Goal: Information Seeking & Learning: Learn about a topic

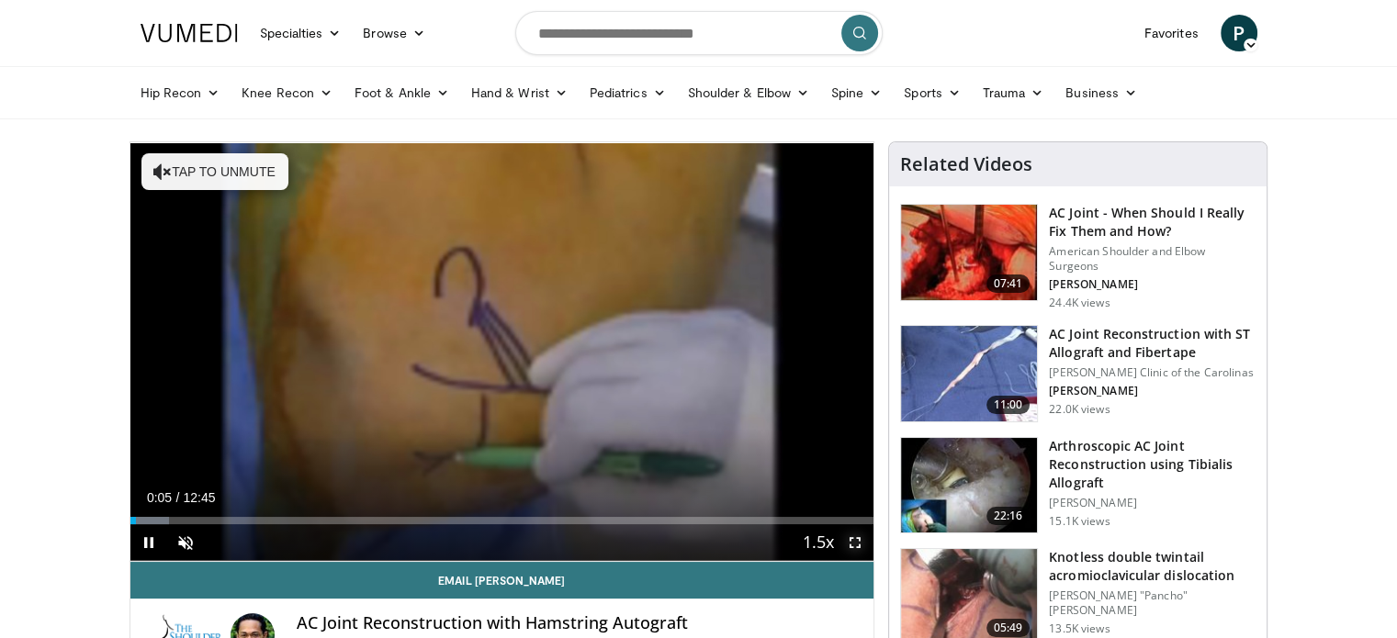
click at [853, 542] on span "Video Player" at bounding box center [855, 542] width 37 height 37
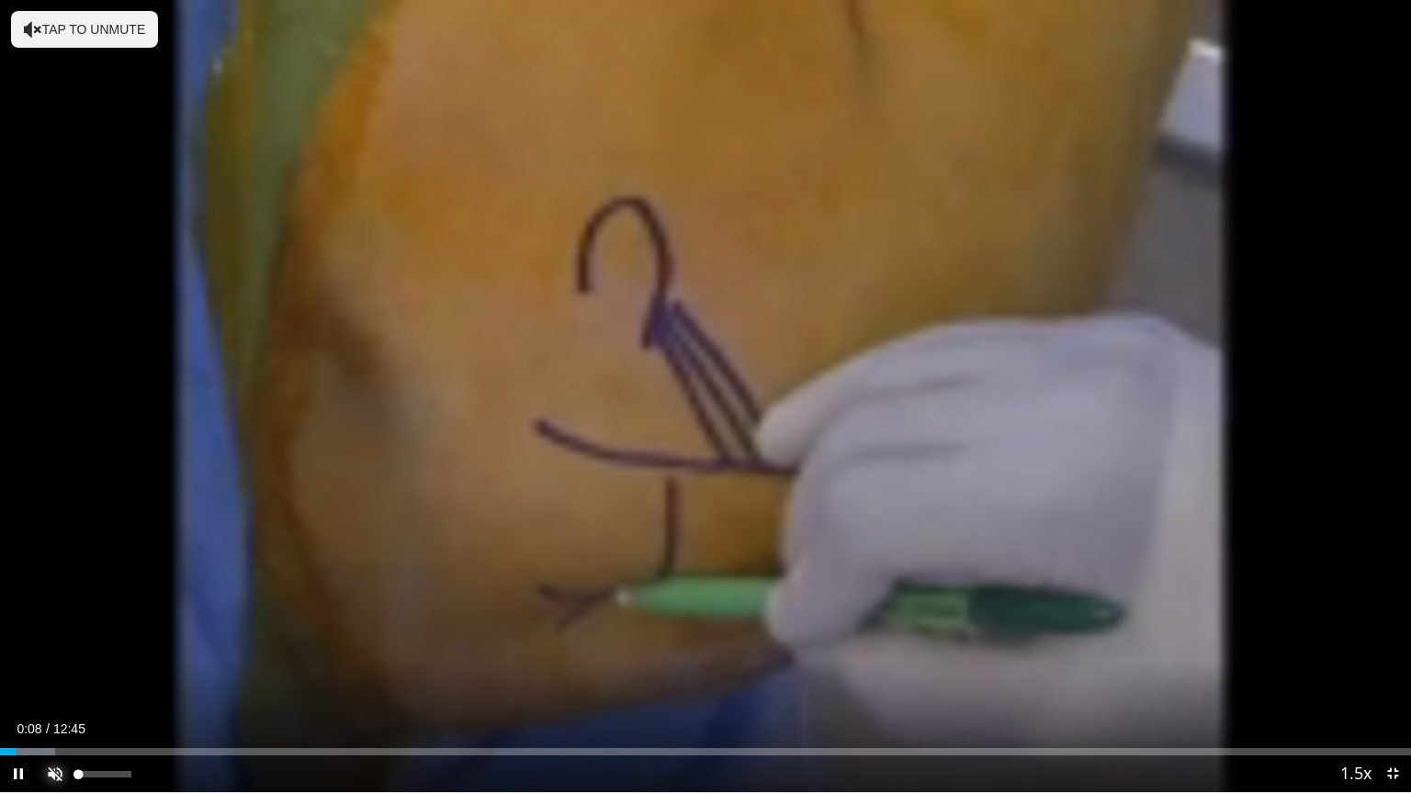
click at [66, 637] on span "Video Player" at bounding box center [55, 774] width 37 height 37
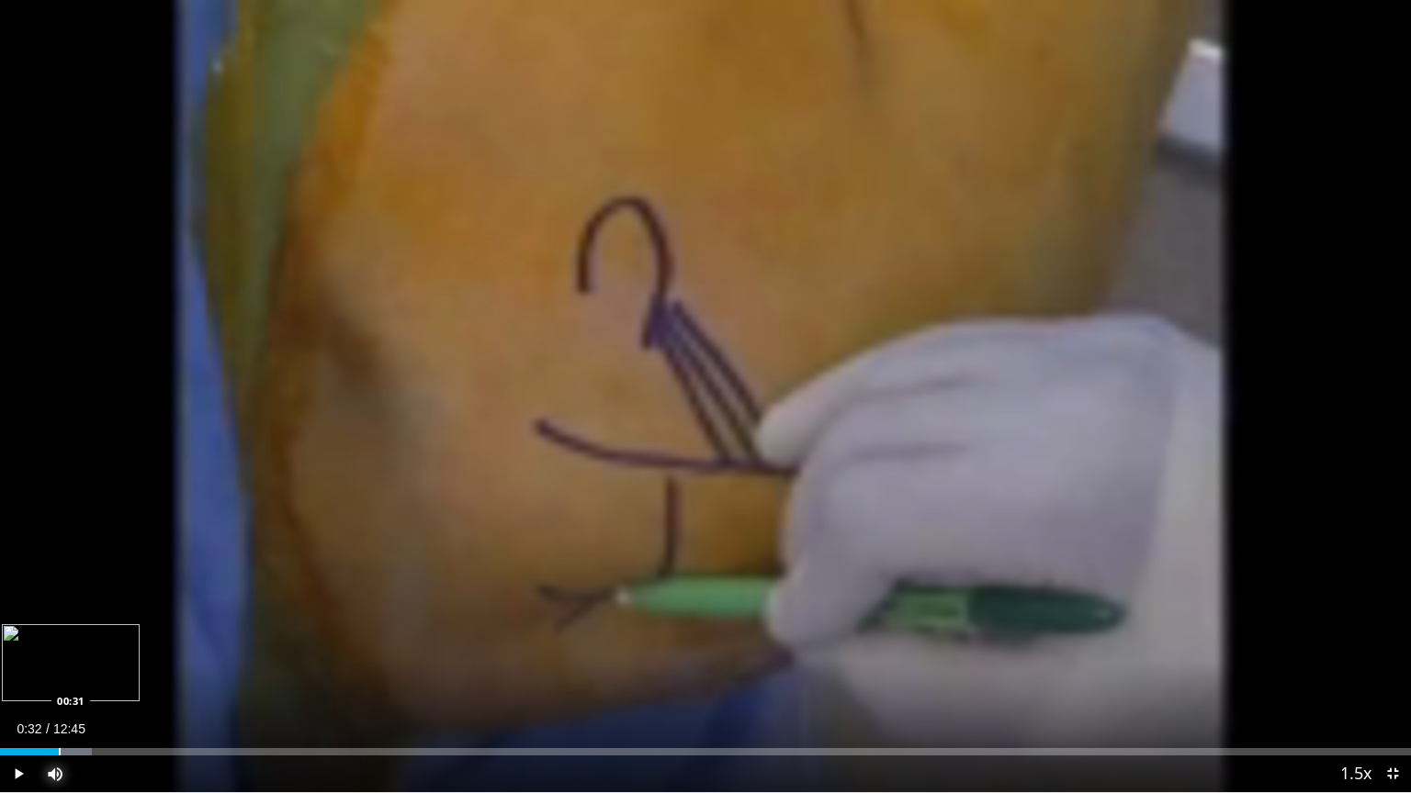
click at [59, 637] on div "Progress Bar" at bounding box center [60, 751] width 2 height 7
click at [87, 637] on div "Progress Bar" at bounding box center [88, 751] width 2 height 7
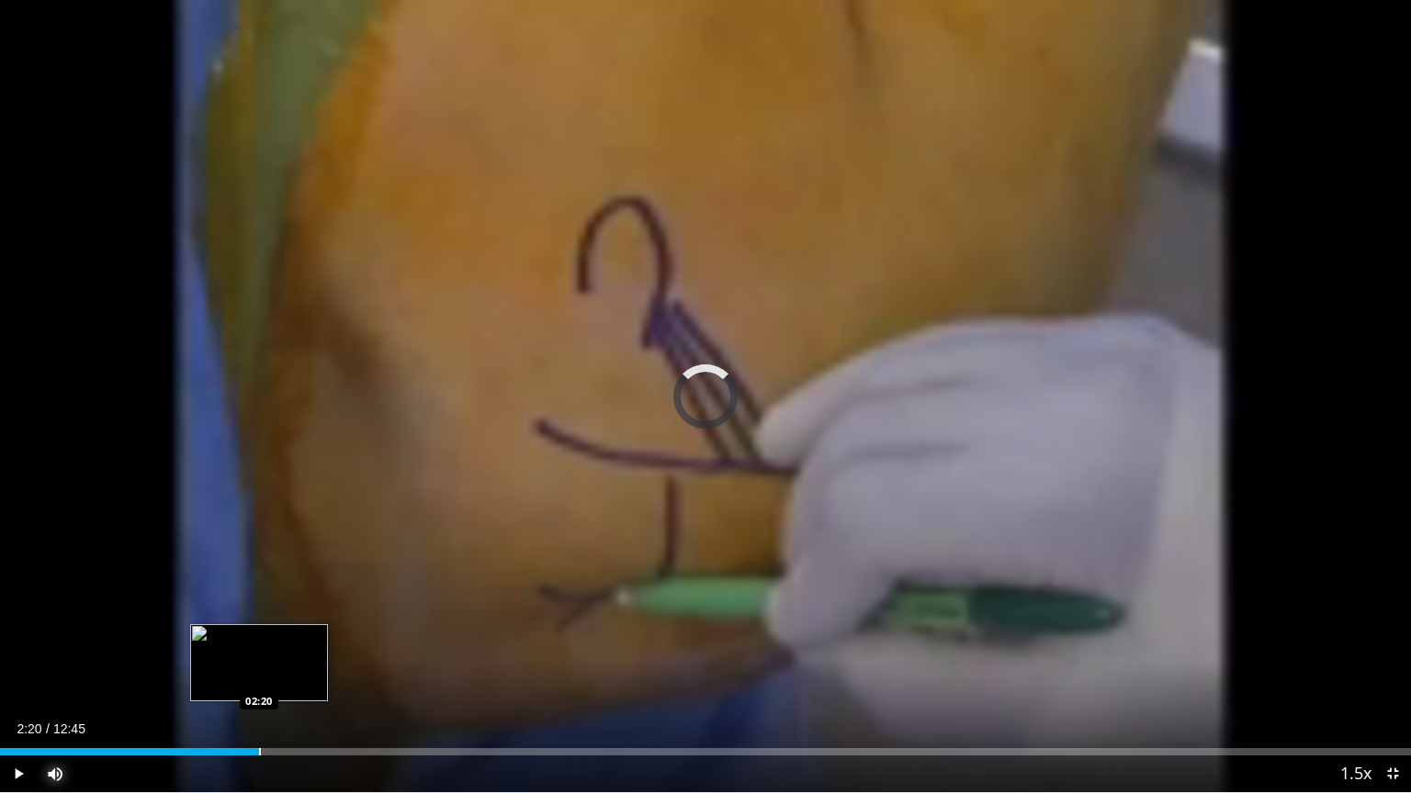
click at [259, 637] on div "Progress Bar" at bounding box center [260, 751] width 2 height 7
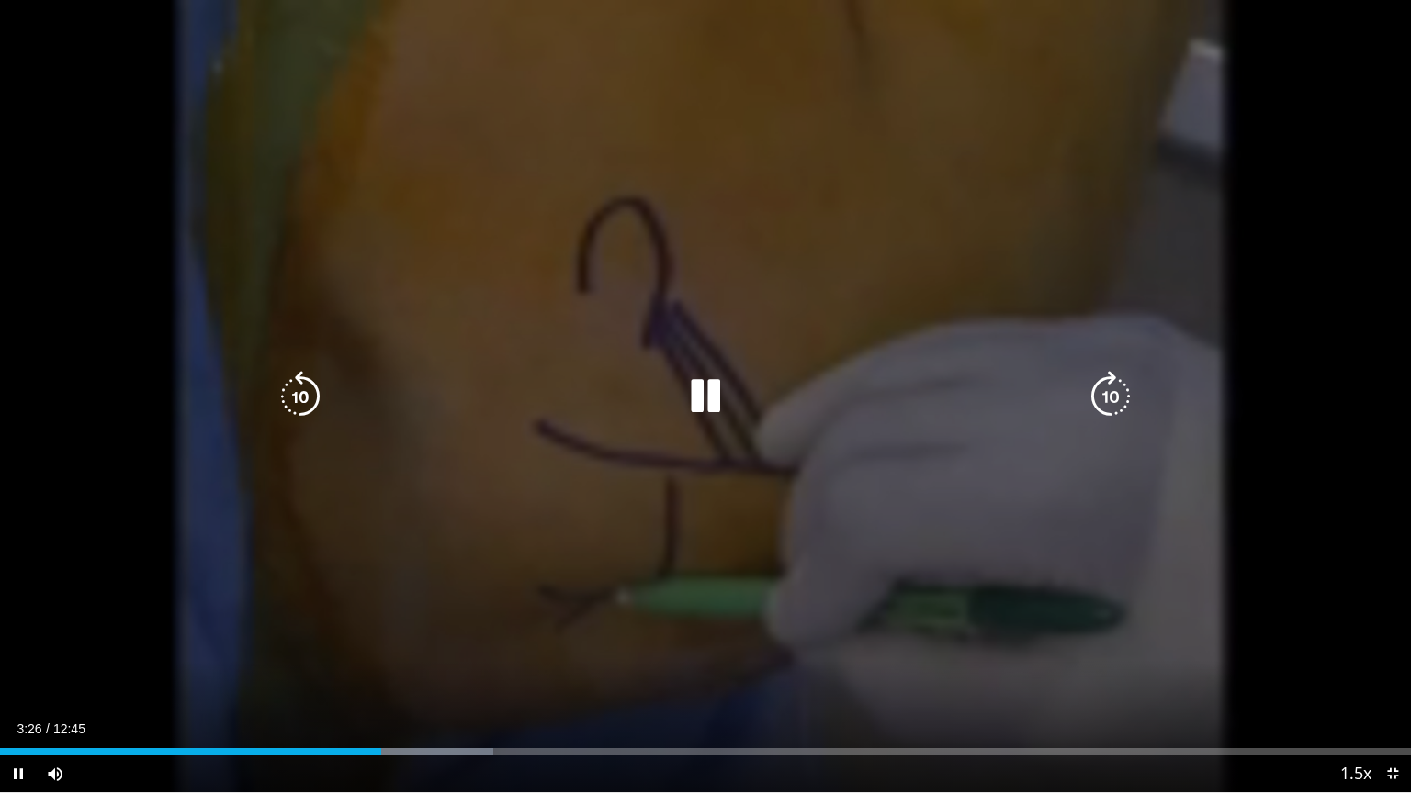
click at [591, 581] on div "10 seconds Tap to unmute" at bounding box center [705, 396] width 1411 height 793
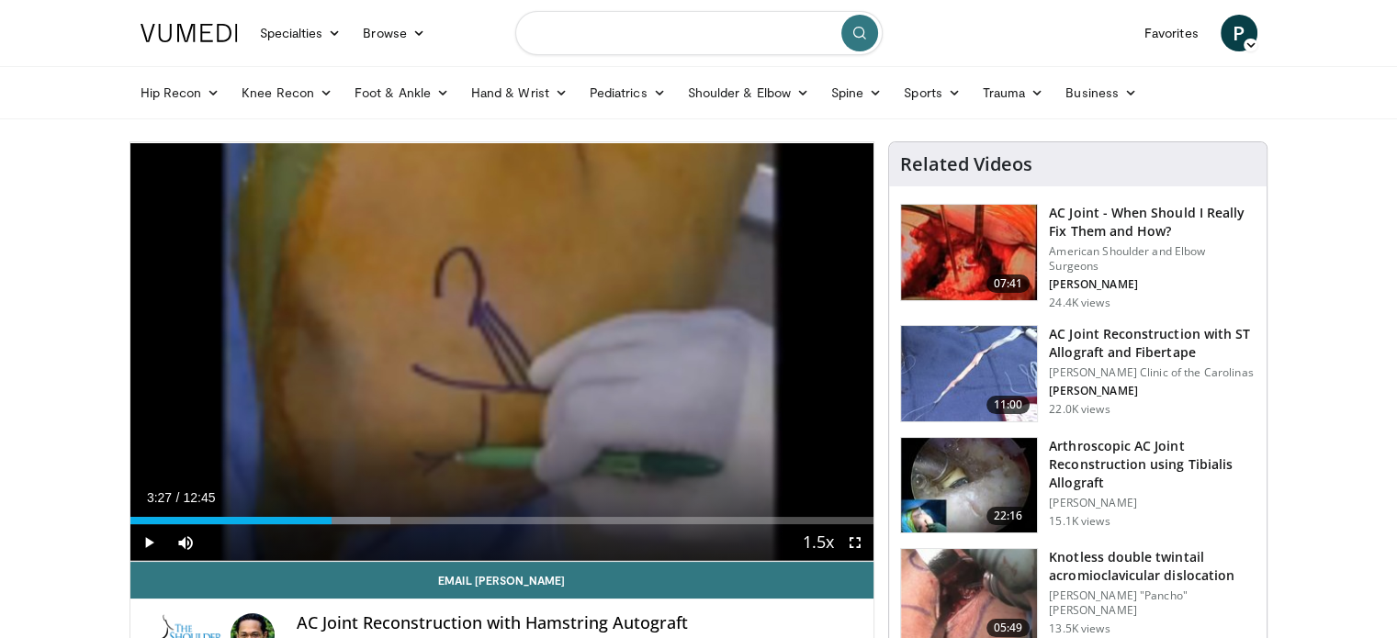
click at [665, 36] on input "Search topics, interventions" at bounding box center [698, 33] width 367 height 44
type input "**********"
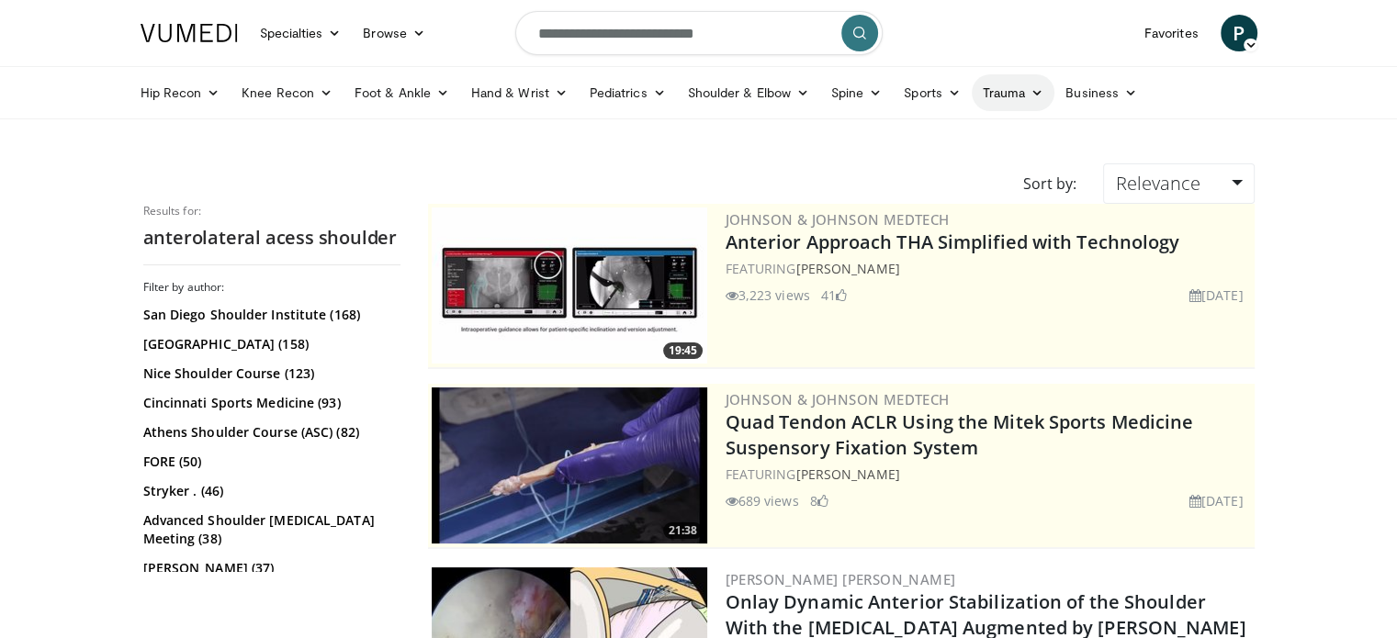
click at [1007, 96] on link "Trauma" at bounding box center [1014, 92] width 84 height 37
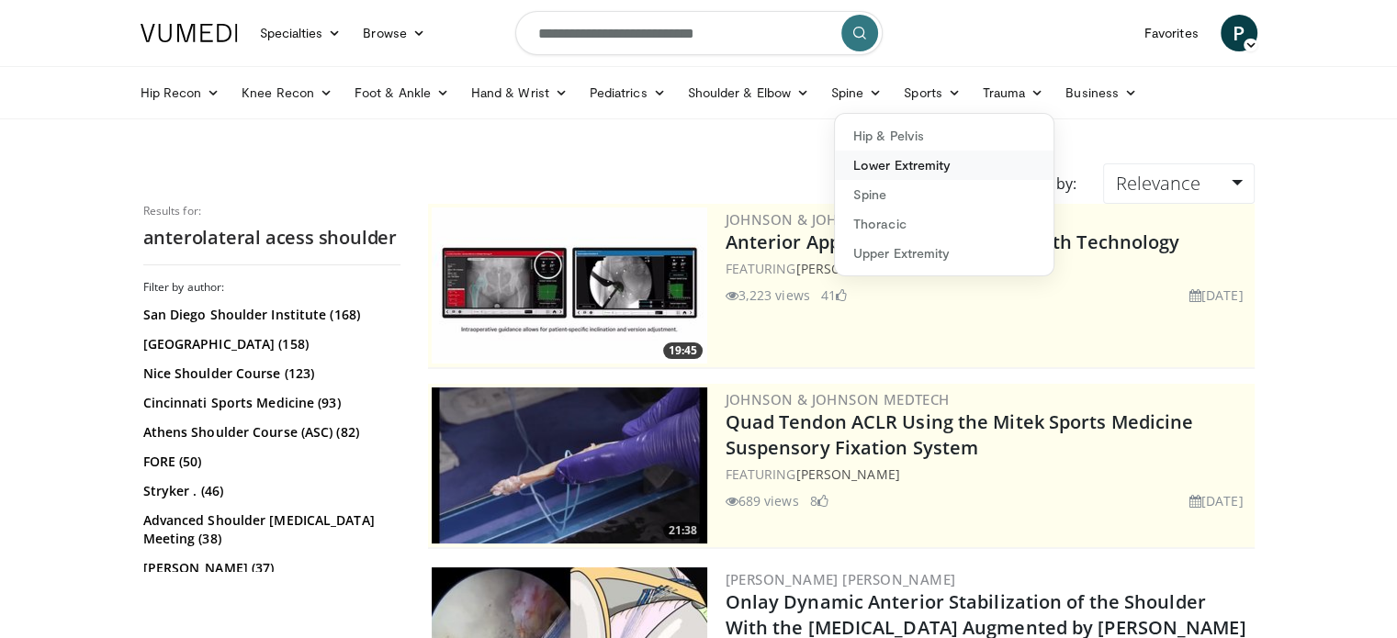
click at [897, 168] on link "Lower Extremity" at bounding box center [944, 165] width 219 height 29
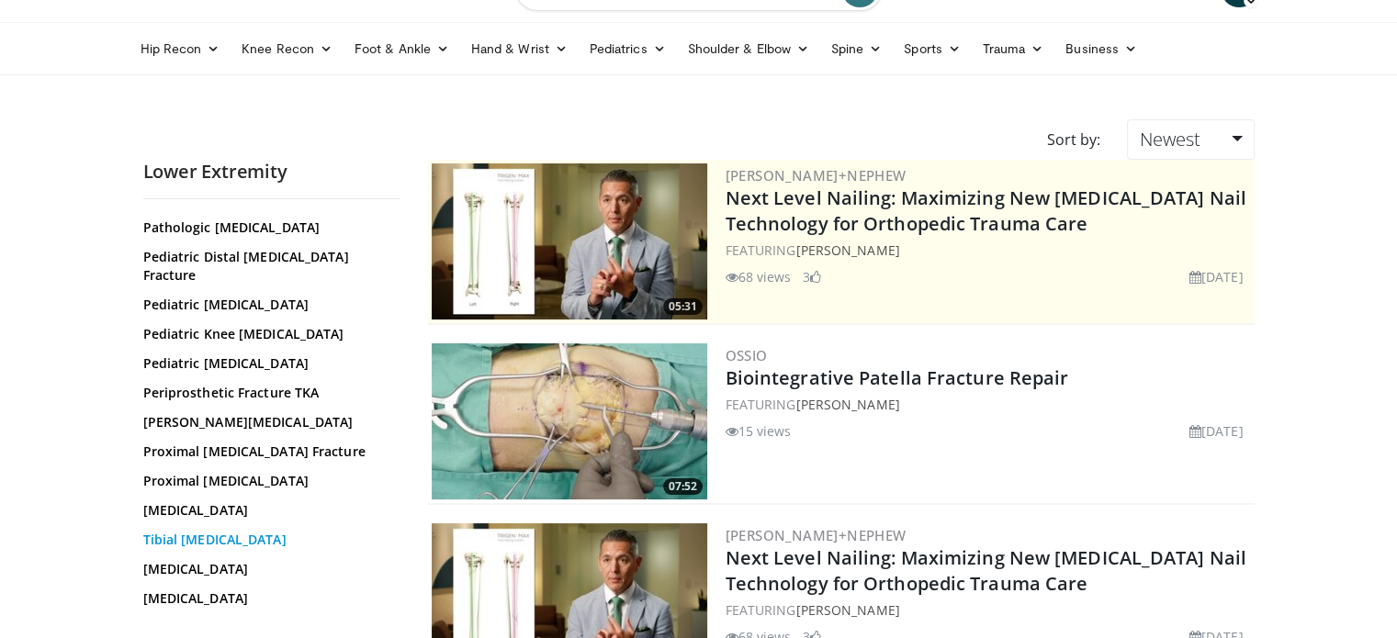
scroll to position [613, 0]
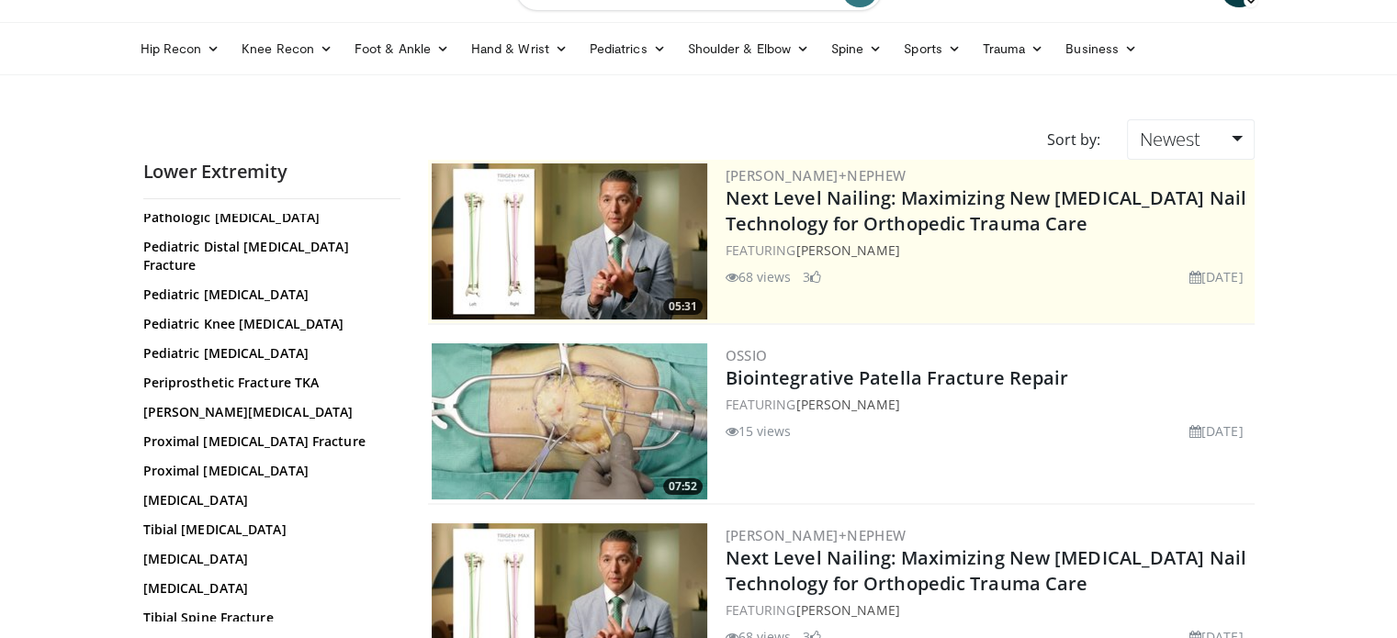
click at [397, 535] on div "All Topics: Ankle Fracture Biologics for Trauma Bone Graft Harvest Calcaneus Fr…" at bounding box center [271, 418] width 257 height 408
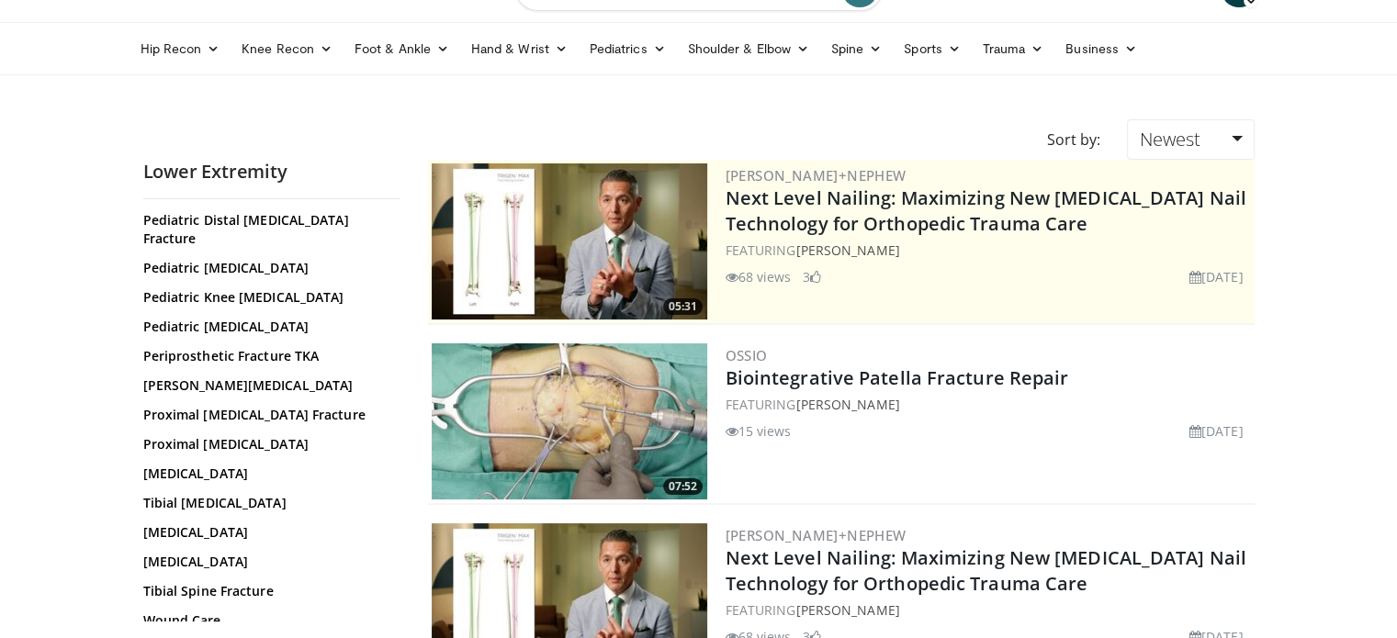
scroll to position [647, 0]
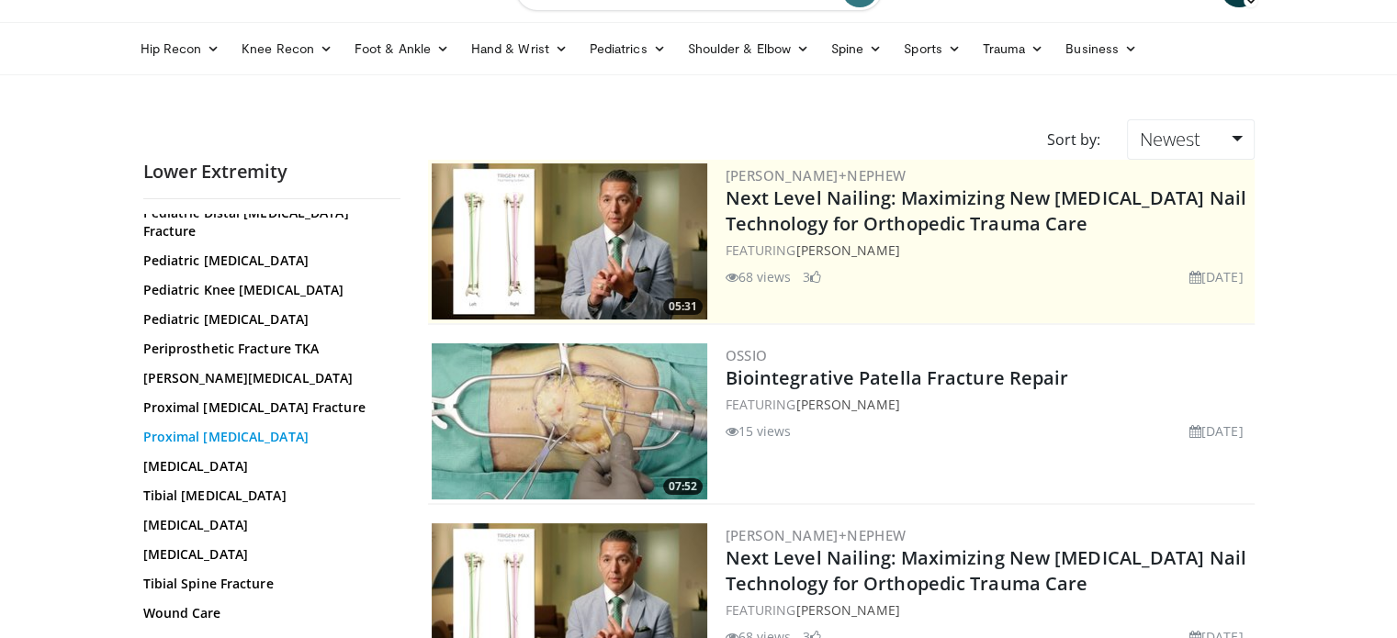
click at [276, 433] on link "Proximal [MEDICAL_DATA]" at bounding box center [267, 437] width 248 height 18
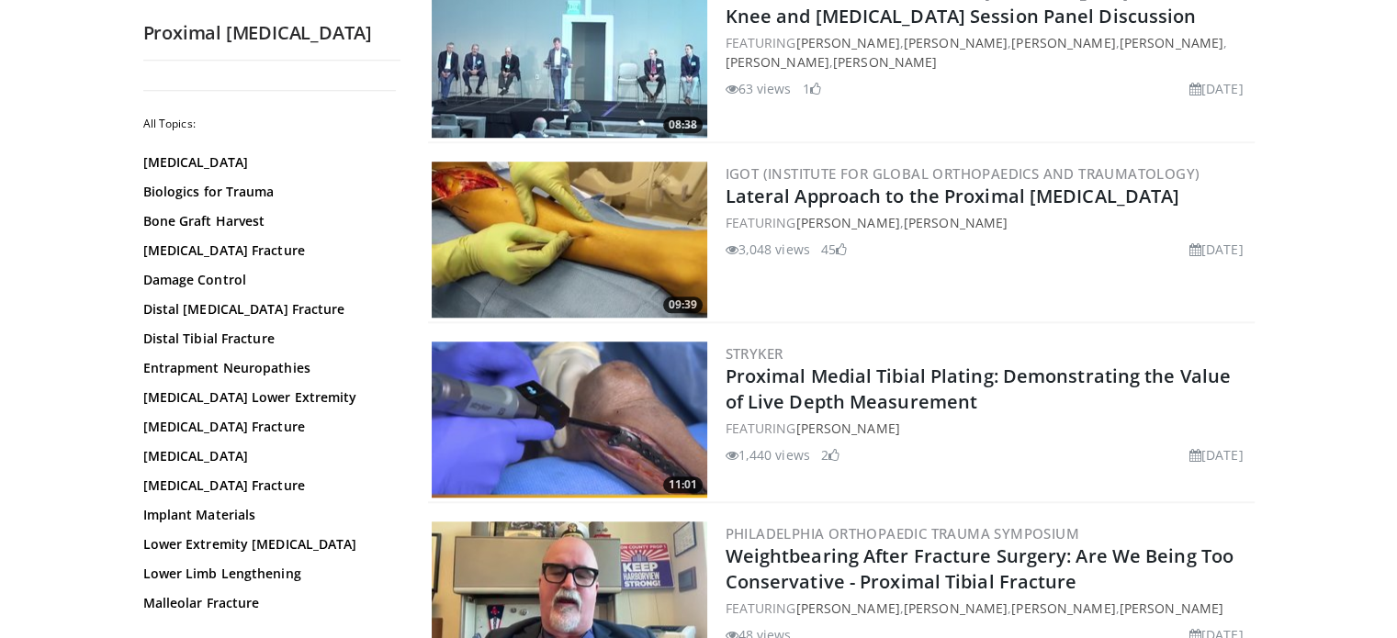
scroll to position [1671, 0]
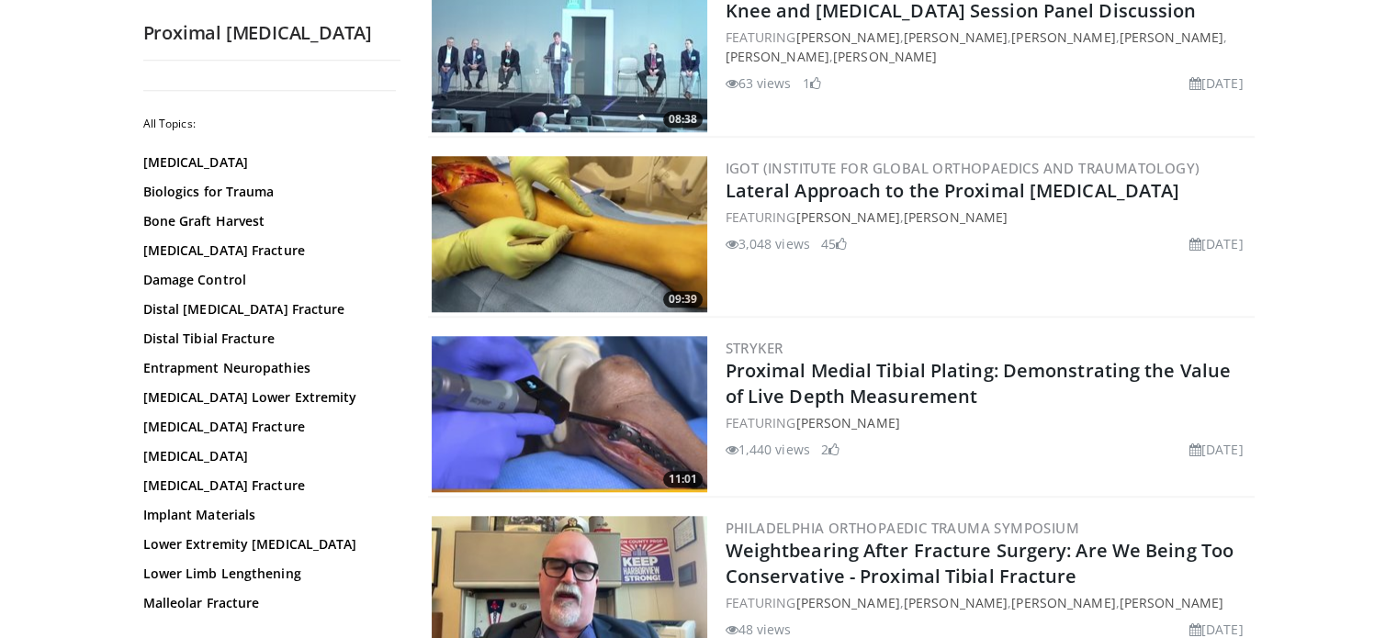
drag, startPoint x: 393, startPoint y: 302, endPoint x: 393, endPoint y: 319, distance: 16.5
click at [393, 319] on div "All Topics: [MEDICAL_DATA] Biologics for Trauma Bone Graft Harvest [MEDICAL_DAT…" at bounding box center [271, 602] width 257 height 1055
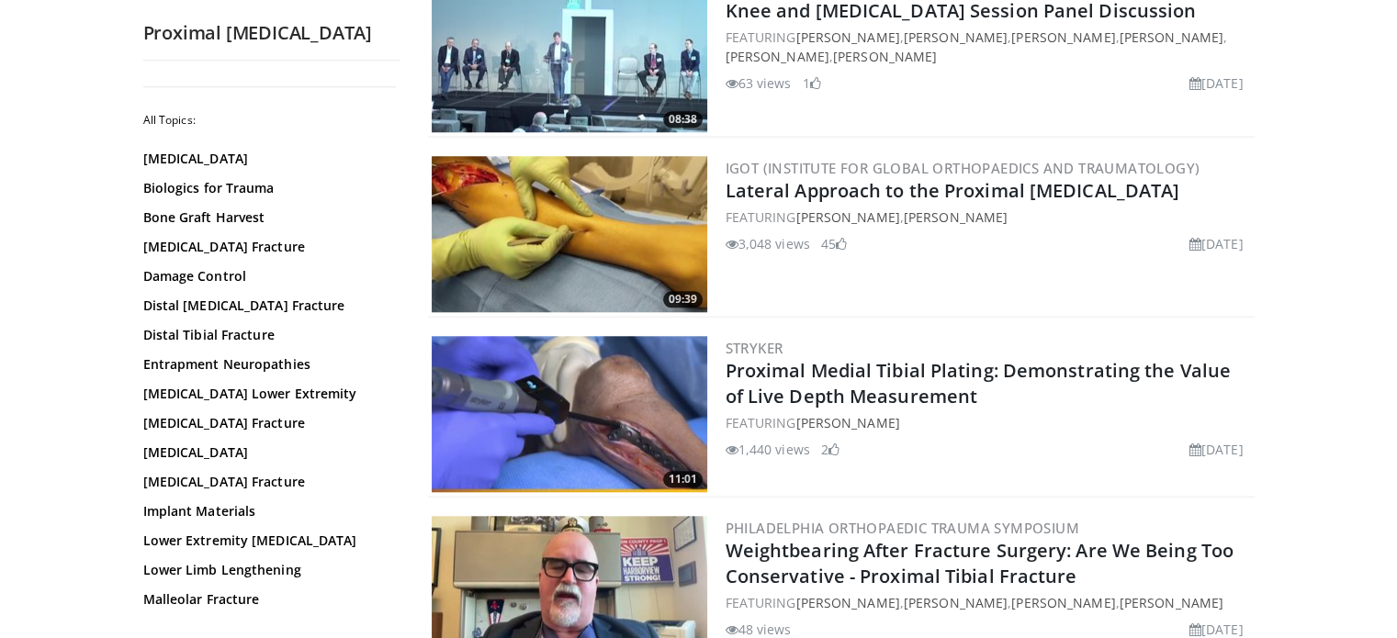
click at [397, 275] on div "All Topics: [MEDICAL_DATA] Biologics for Trauma Bone Graft Harvest [MEDICAL_DAT…" at bounding box center [271, 347] width 257 height 545
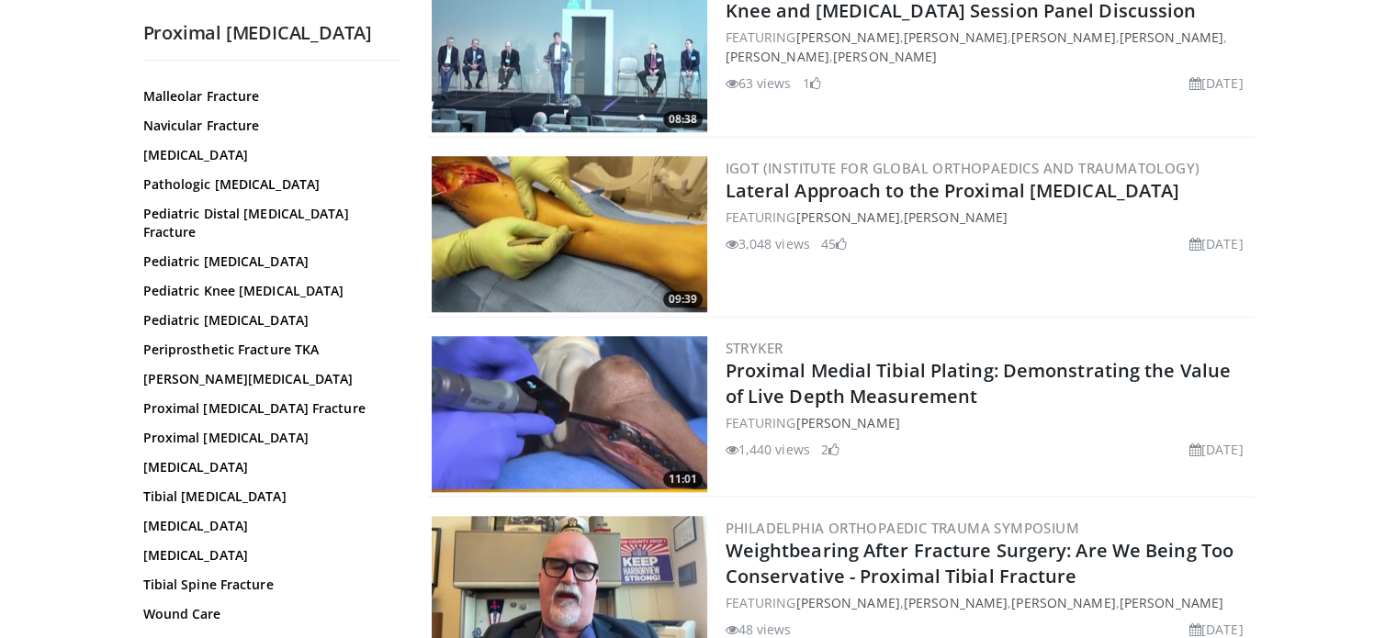
scroll to position [510, 0]
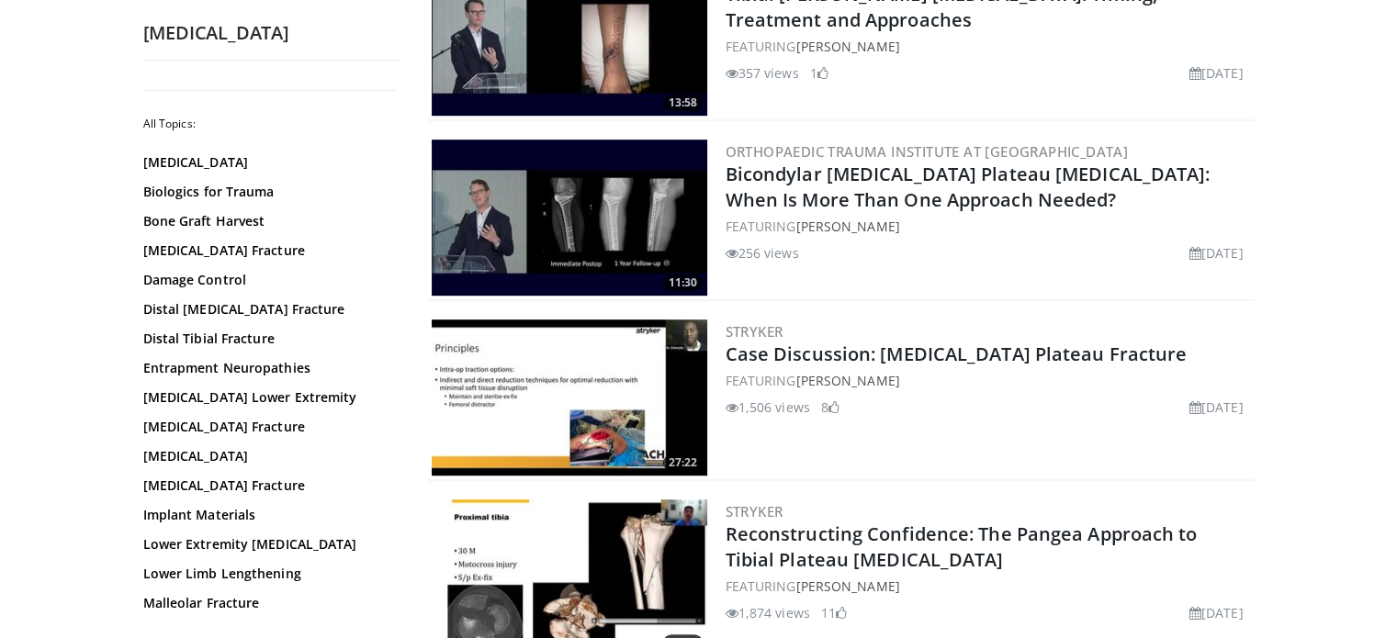
scroll to position [980, 0]
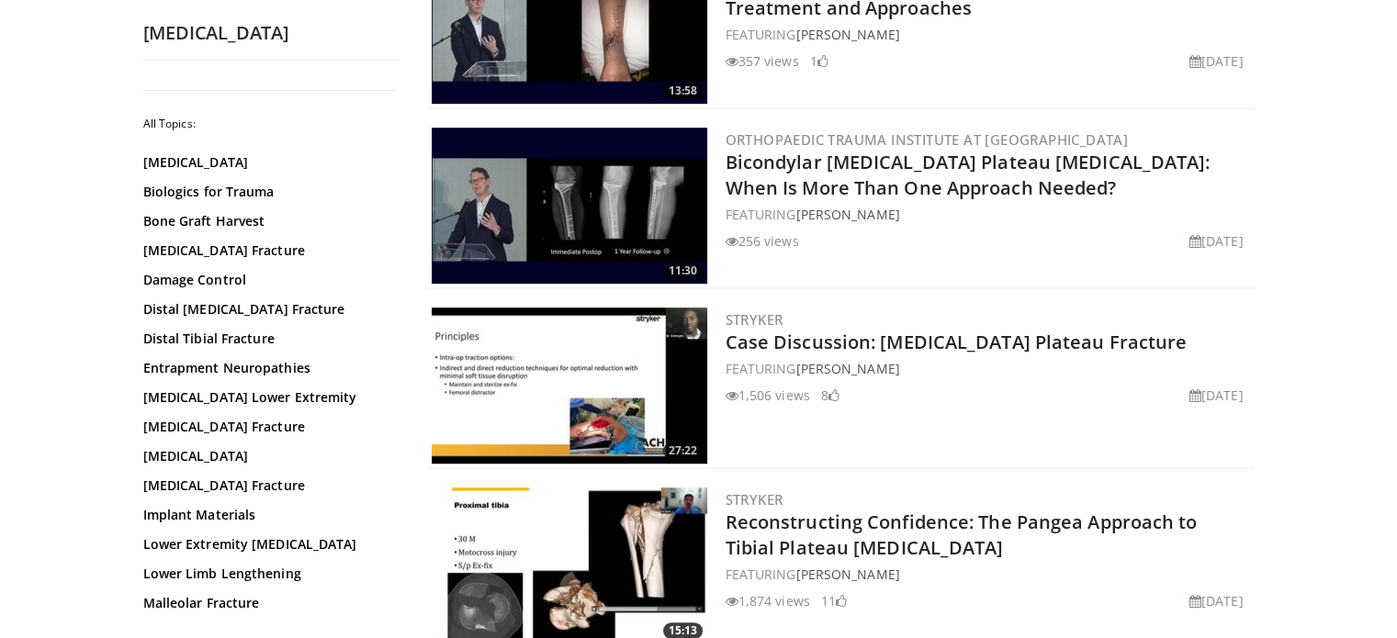
click at [636, 359] on img at bounding box center [570, 386] width 276 height 156
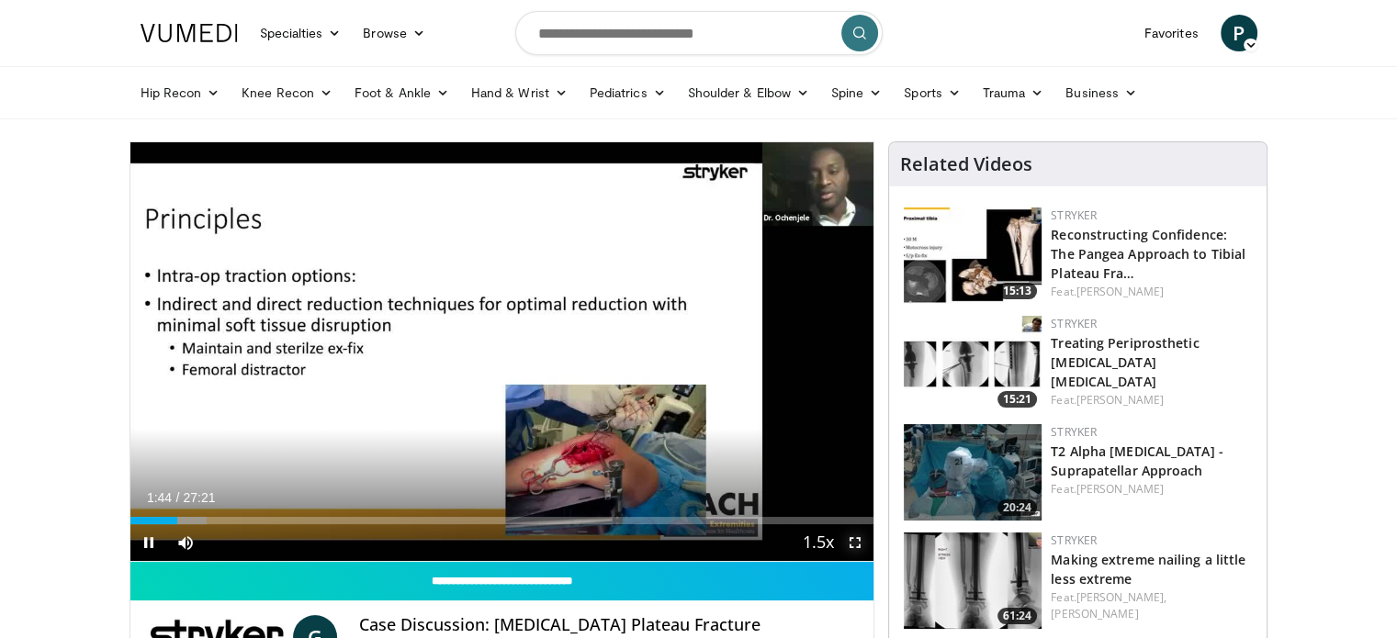
click at [852, 546] on span "Video Player" at bounding box center [855, 542] width 37 height 37
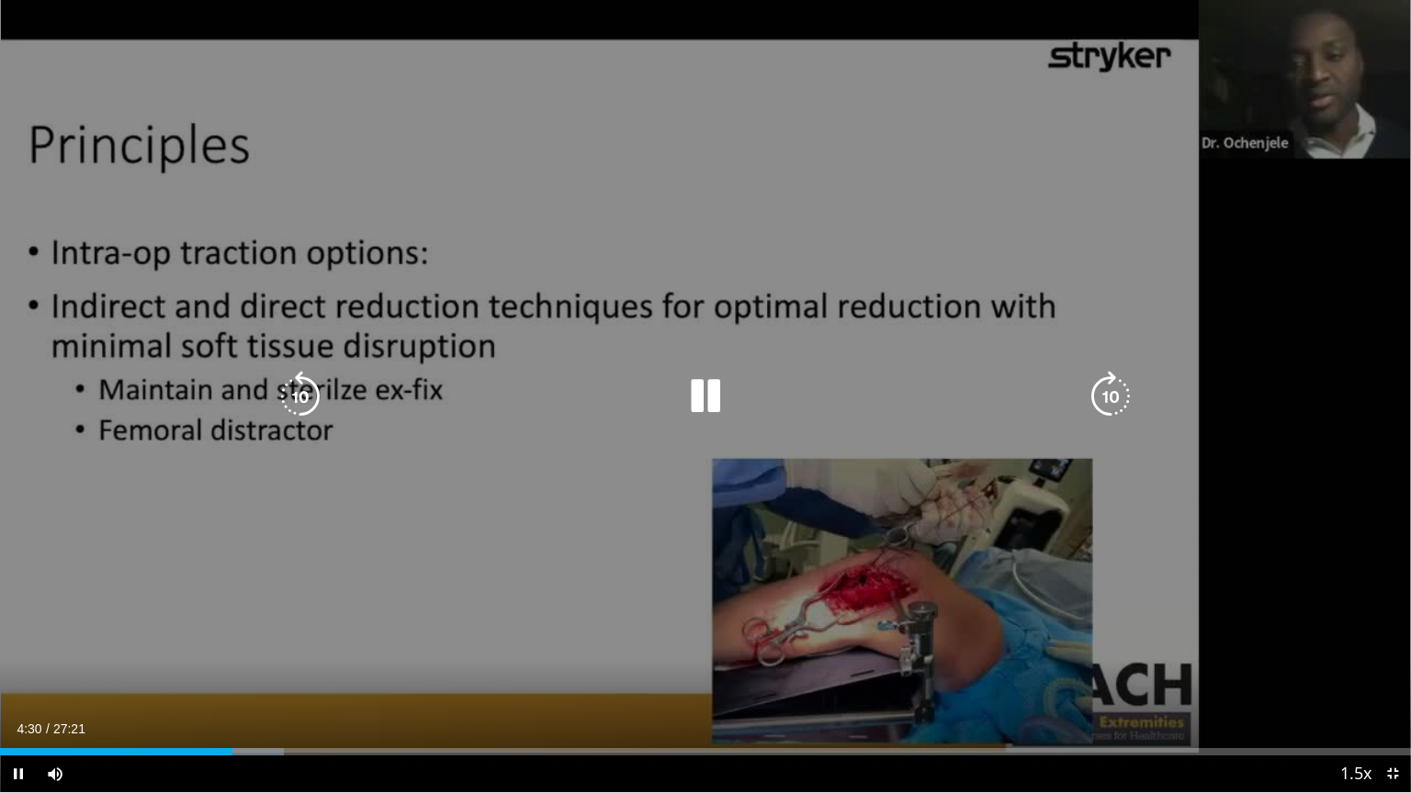
click at [410, 412] on div "Video Player" at bounding box center [705, 396] width 847 height 37
click at [719, 396] on icon "Video Player" at bounding box center [705, 396] width 51 height 51
click at [498, 223] on div "10 seconds Tap to unmute" at bounding box center [705, 396] width 1411 height 793
click at [721, 214] on div "10 seconds Tap to unmute" at bounding box center [705, 396] width 1411 height 793
